Goal: Information Seeking & Learning: Learn about a topic

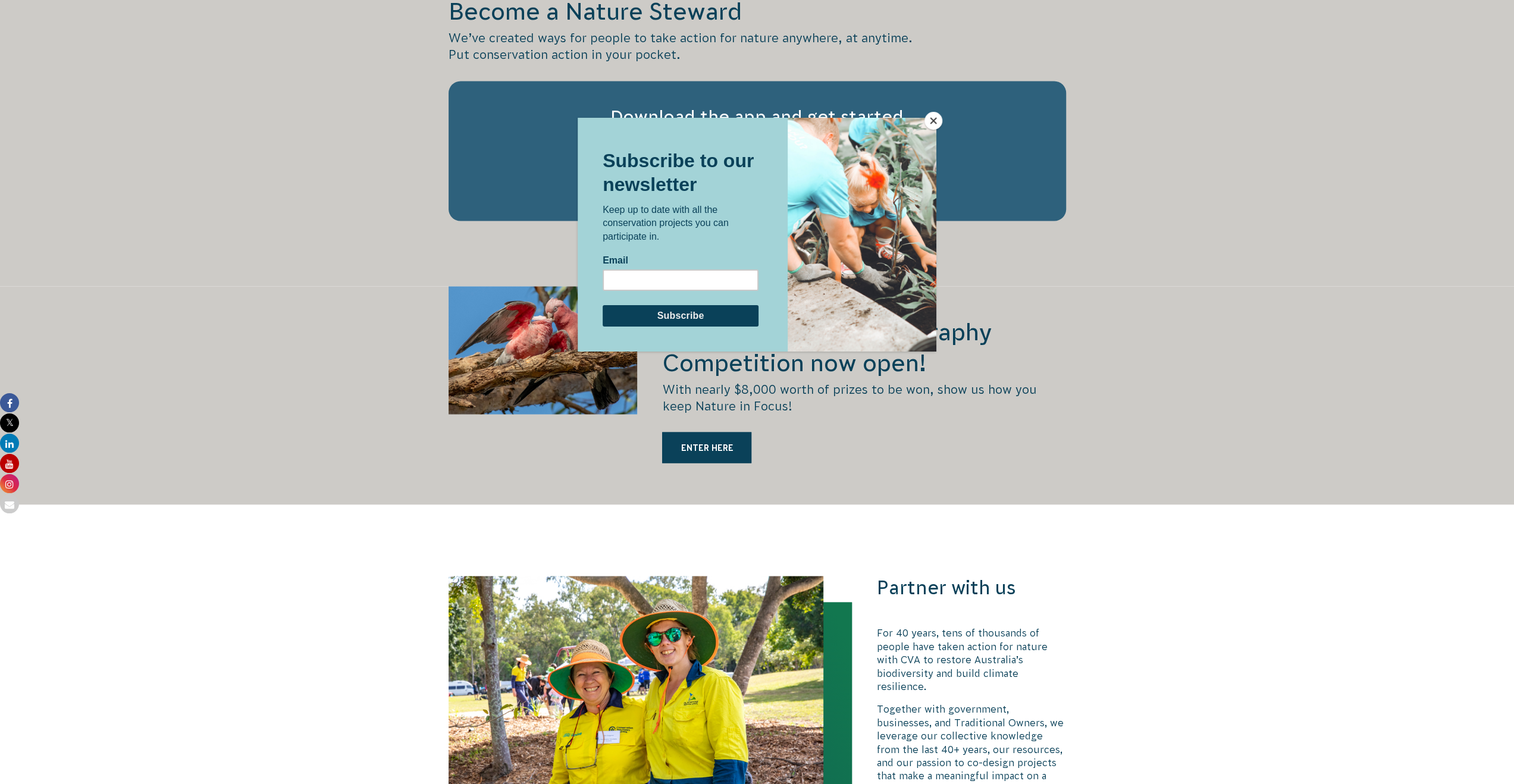
scroll to position [2056, 0]
click at [938, 120] on button "Close" at bounding box center [933, 120] width 18 height 18
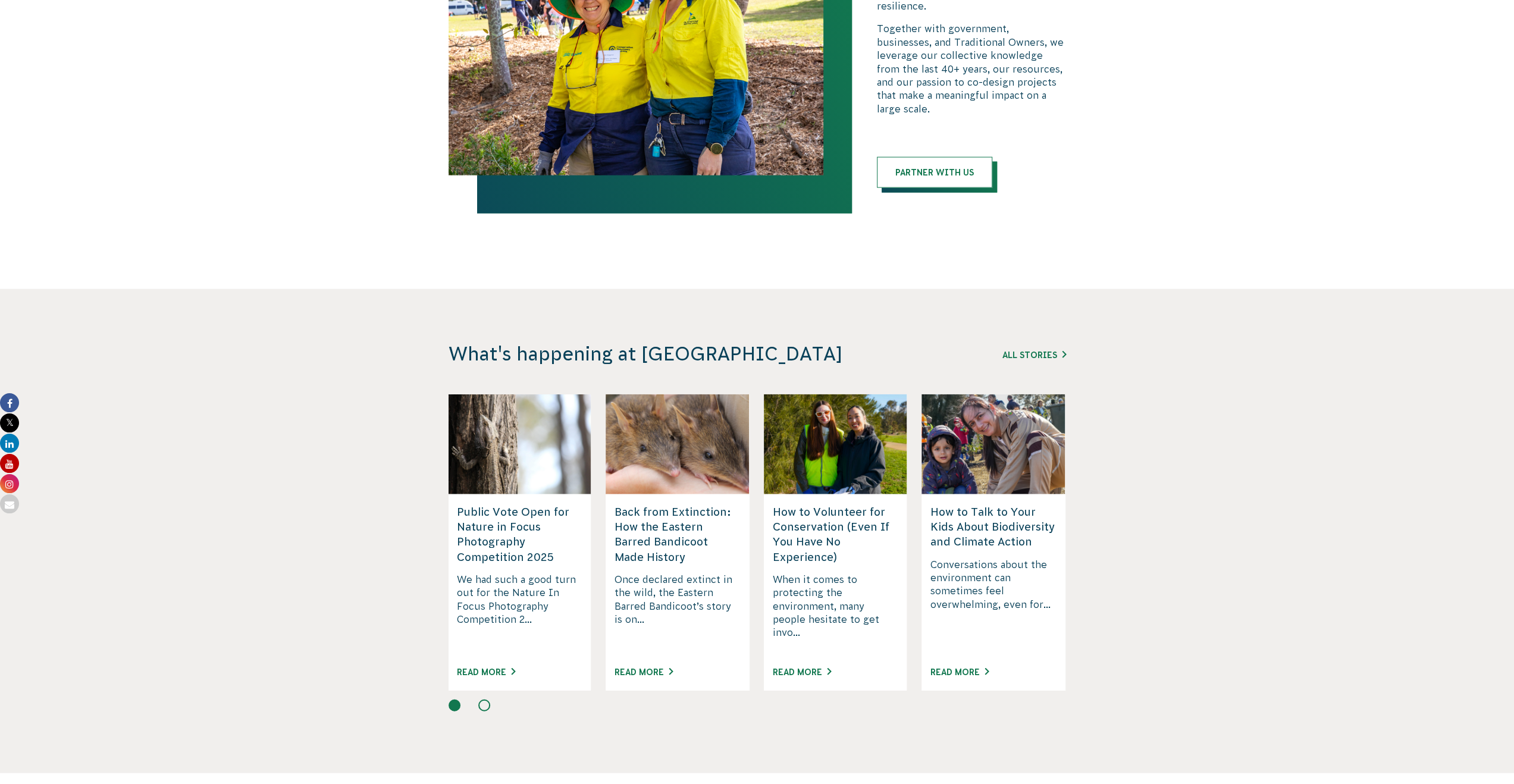
scroll to position [2742, 0]
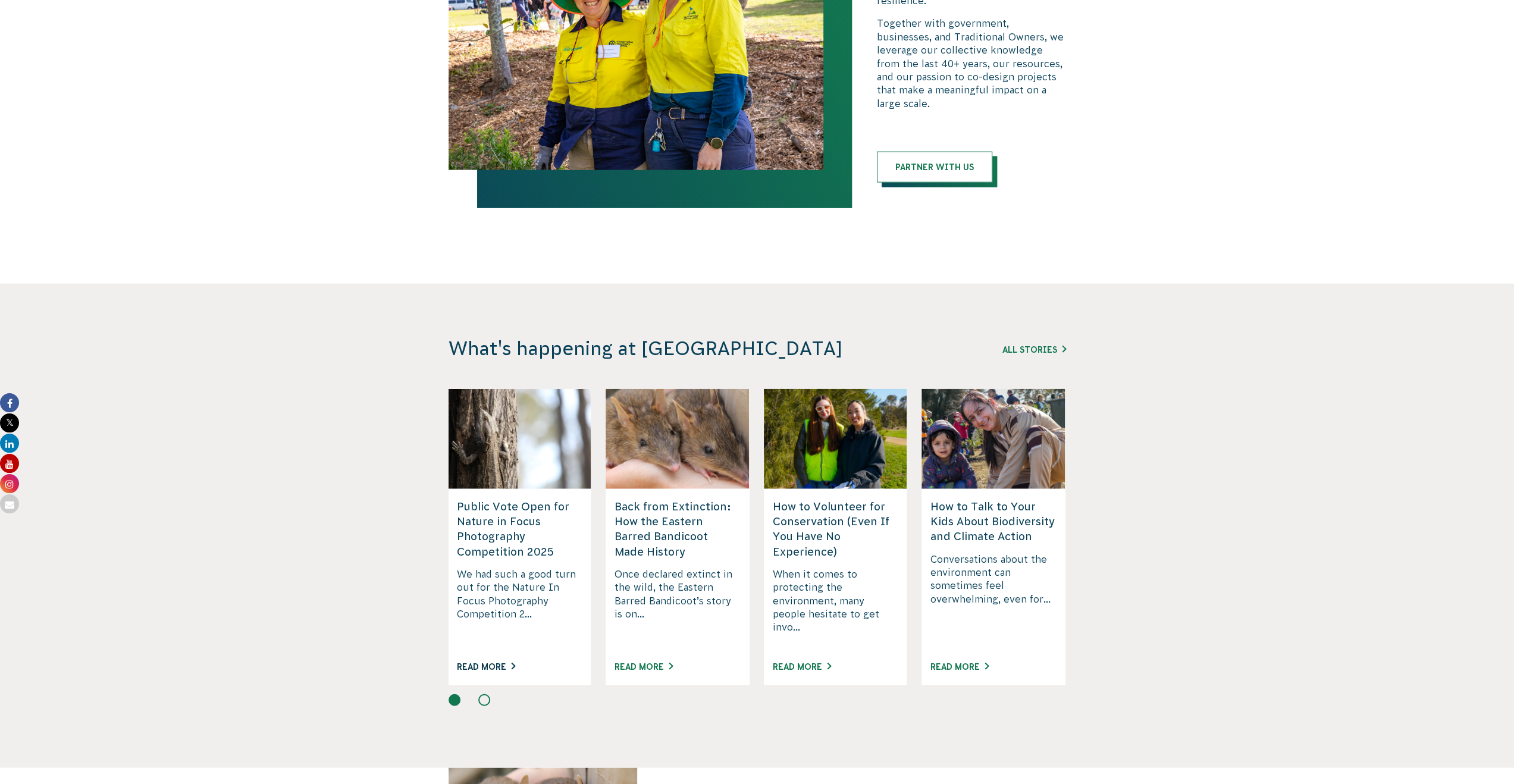
click at [475, 662] on link "Read More" at bounding box center [486, 666] width 58 height 9
click at [813, 662] on link "Read More" at bounding box center [802, 666] width 58 height 9
click at [1024, 342] on div "All Stories" at bounding box center [999, 349] width 136 height 14
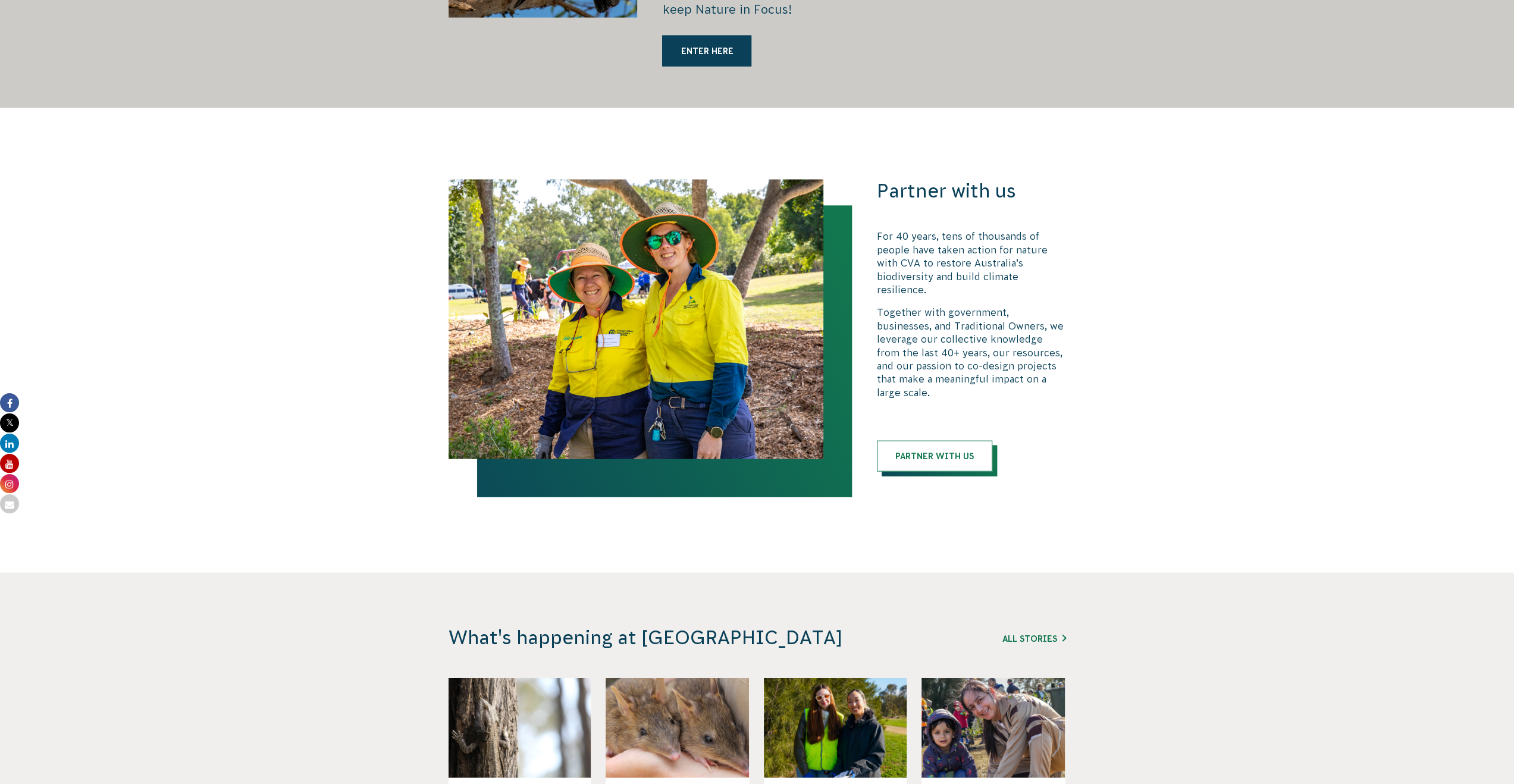
scroll to position [2453, 0]
click at [1044, 634] on link "All Stories" at bounding box center [1034, 638] width 64 height 9
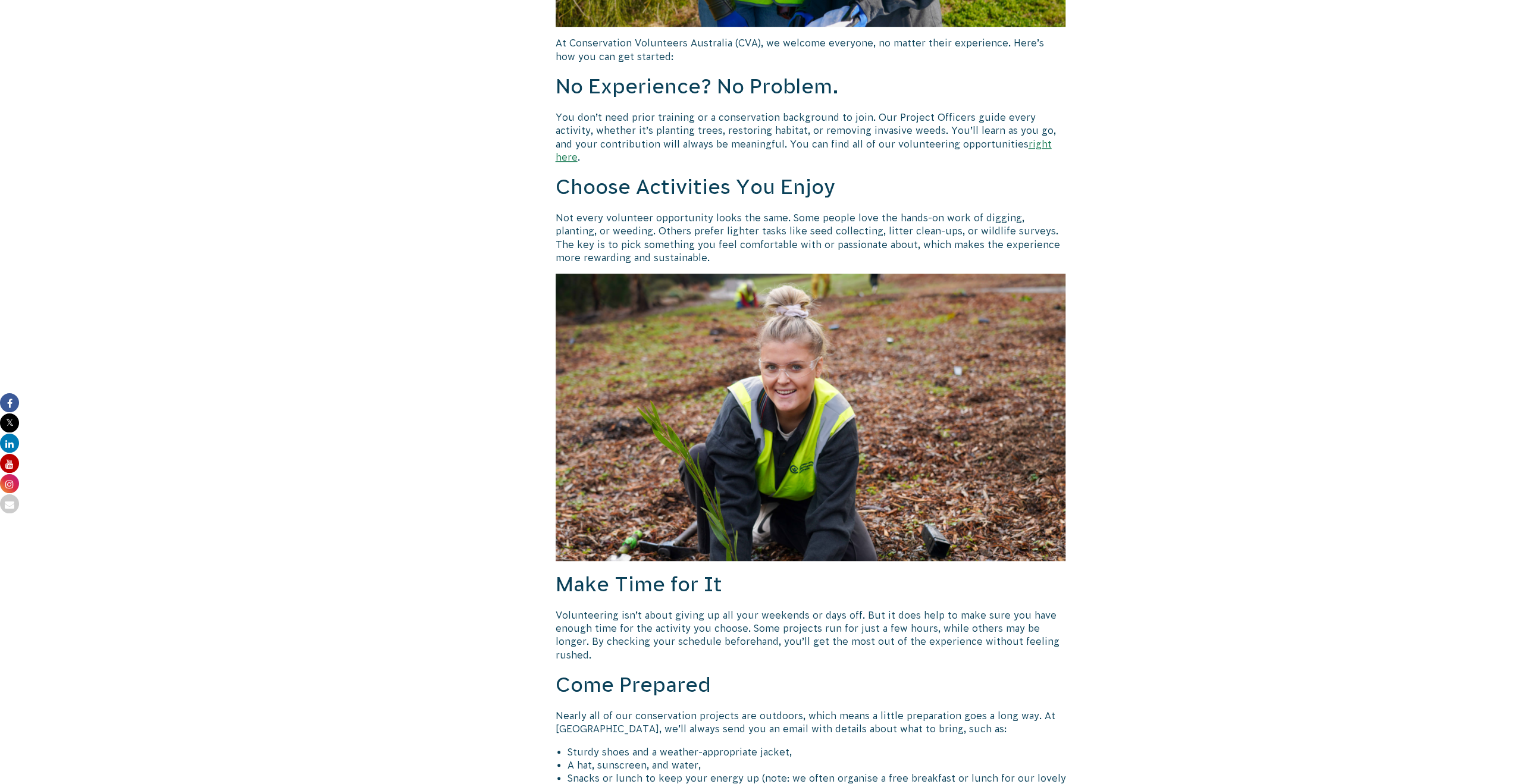
scroll to position [1371, 0]
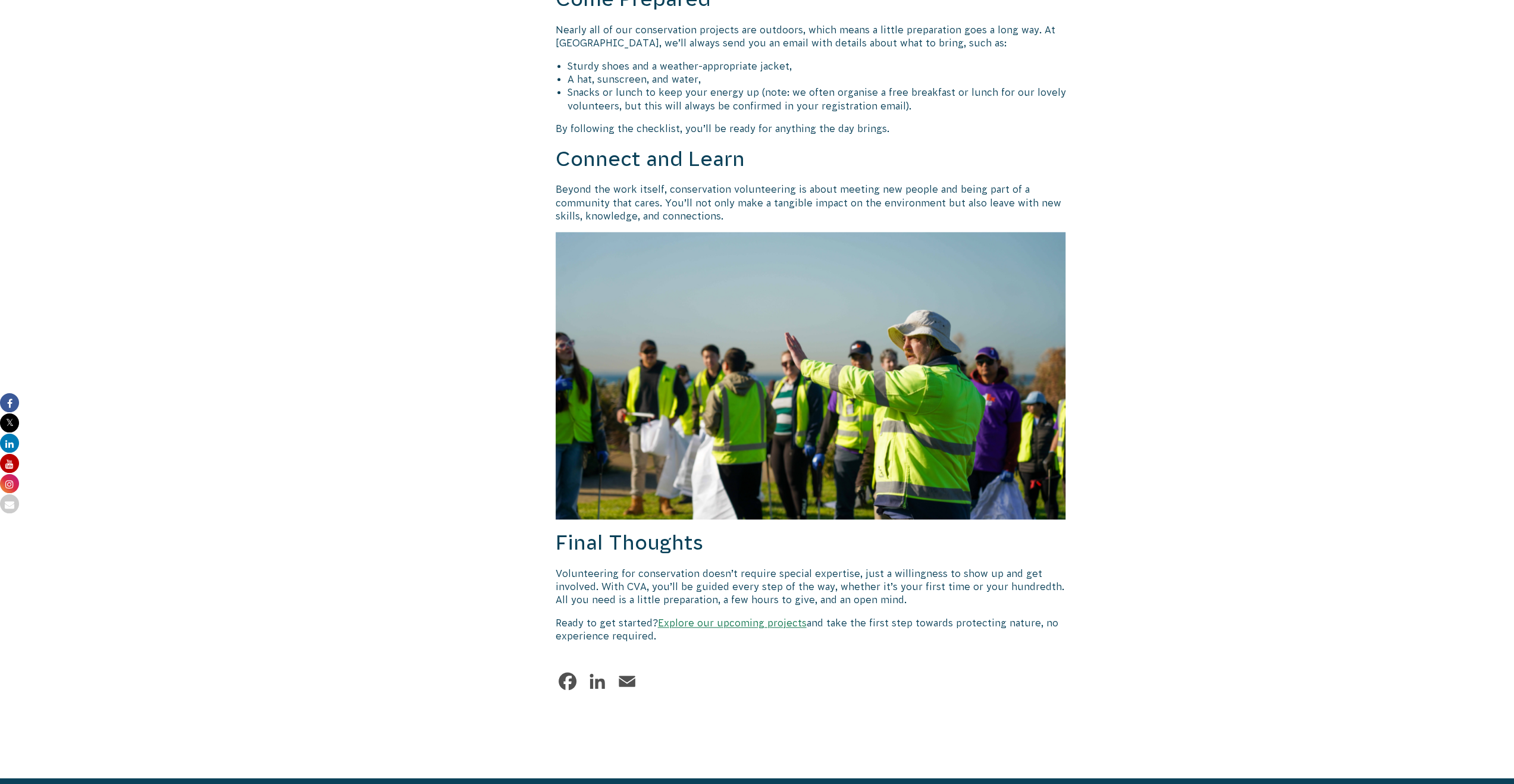
click at [785, 617] on link "Explore our upcoming projects" at bounding box center [732, 622] width 148 height 11
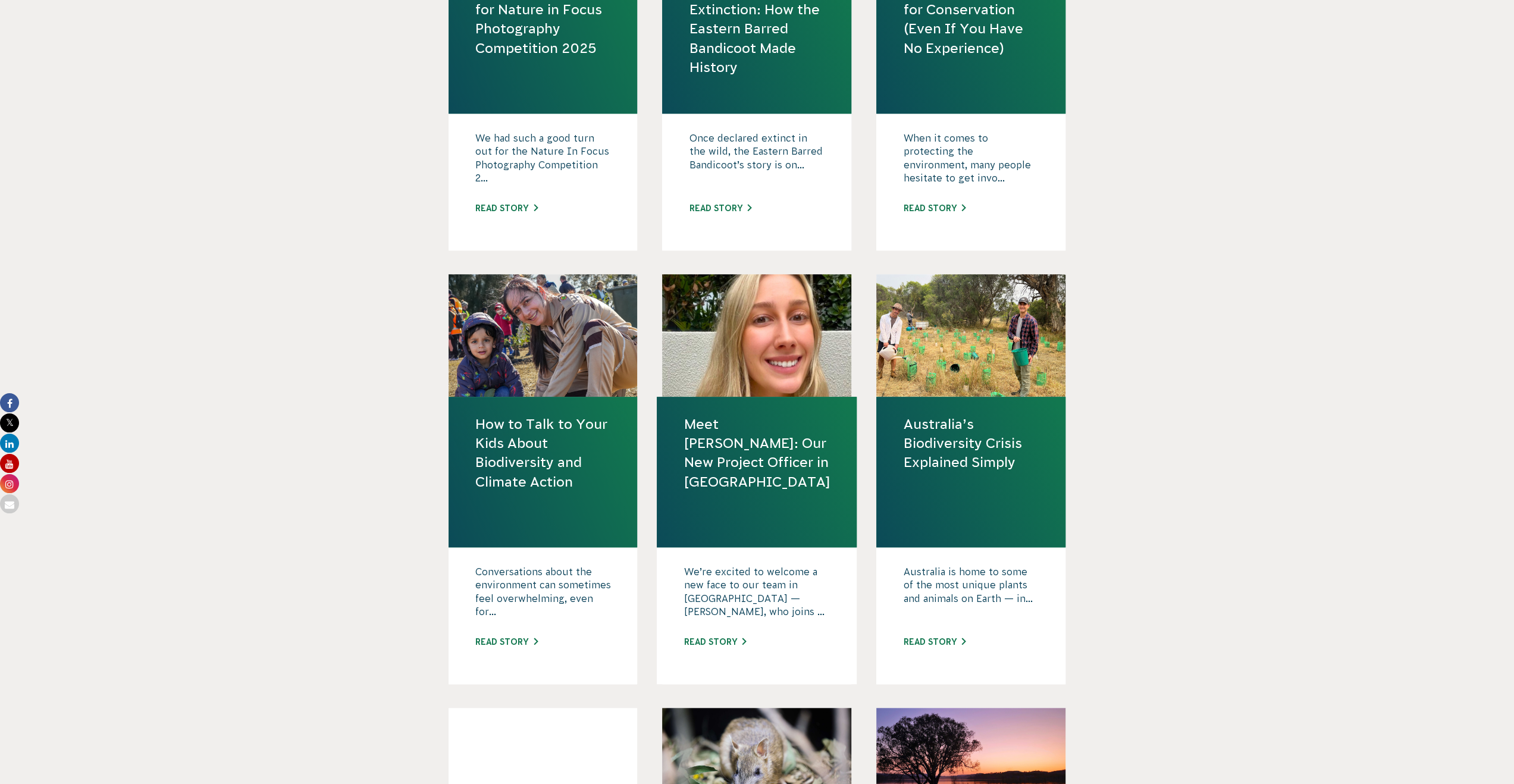
scroll to position [1371, 0]
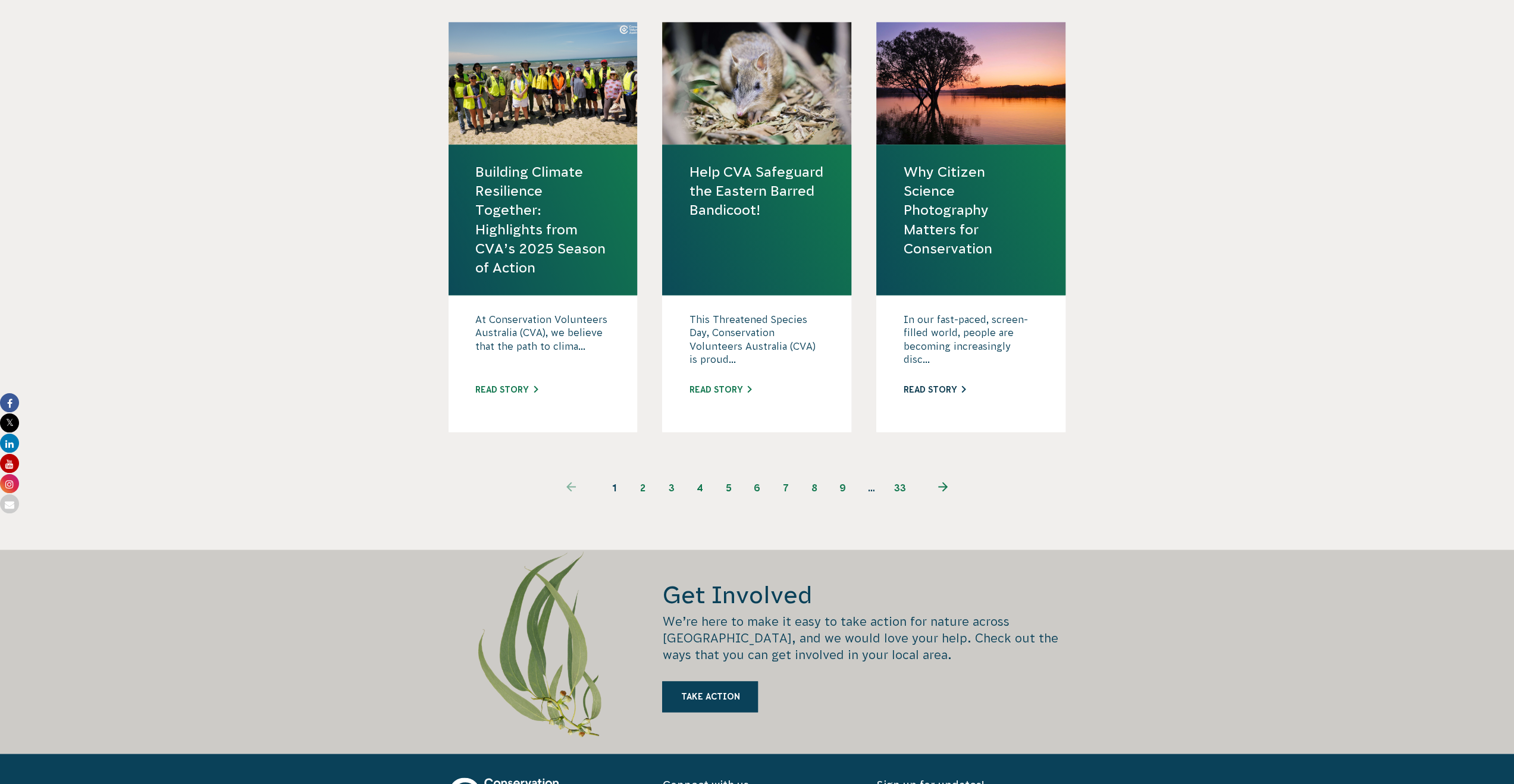
click at [938, 390] on link "Read story" at bounding box center [934, 389] width 63 height 9
